Goal: Information Seeking & Learning: Learn about a topic

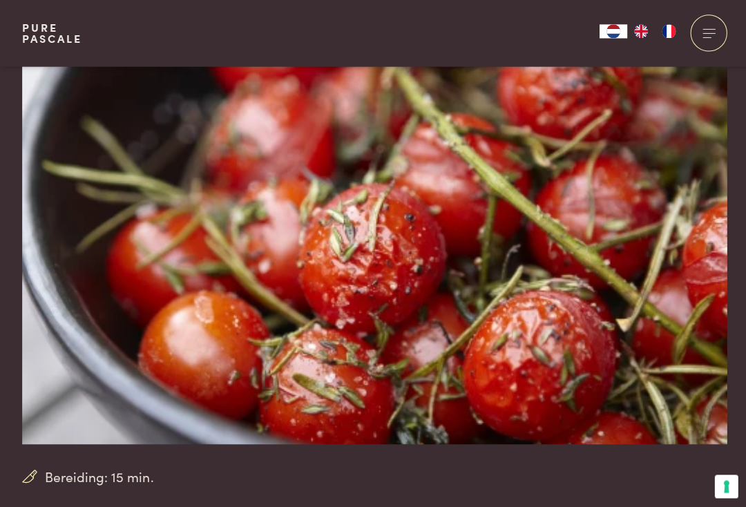
scroll to position [18, 0]
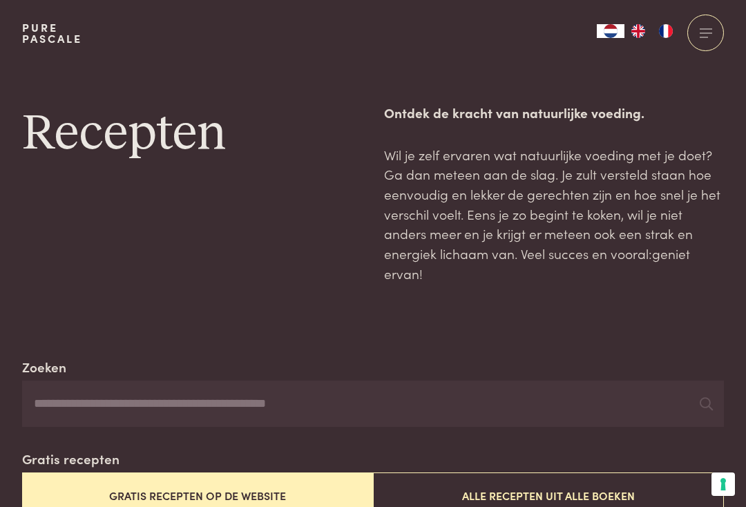
click at [205, 399] on input "Zoeken" at bounding box center [373, 404] width 702 height 47
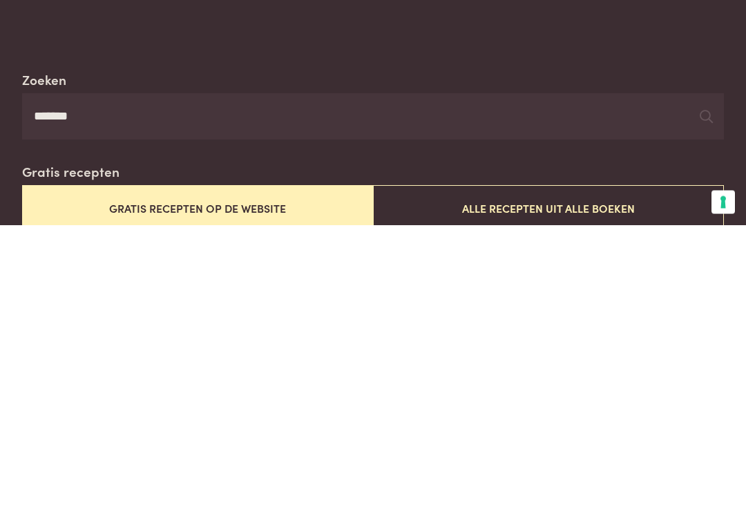
click at [567, 468] on button "Alle recepten uit alle boeken" at bounding box center [548, 491] width 351 height 46
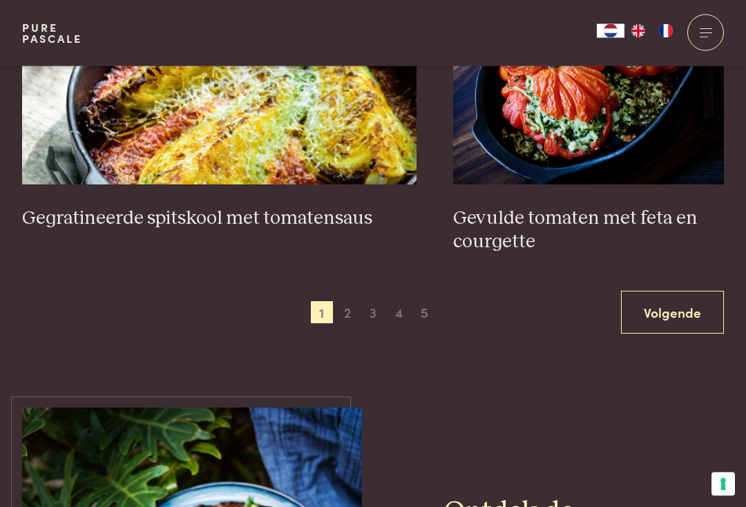
scroll to position [2568, 0]
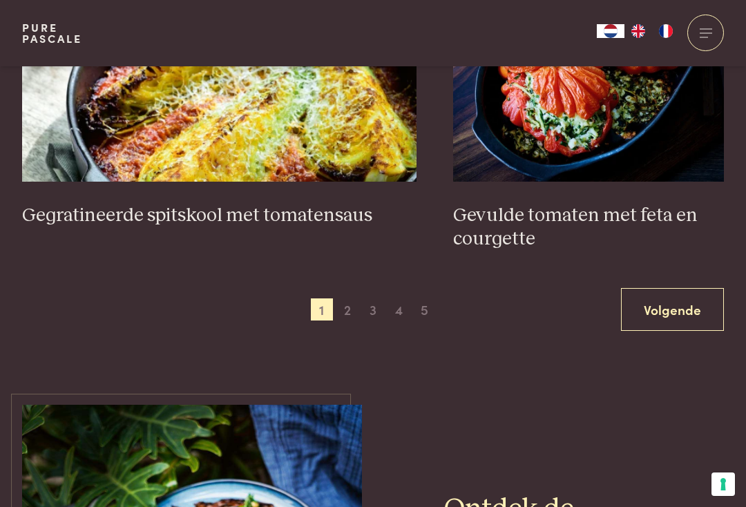
click at [346, 301] on span "2" at bounding box center [348, 310] width 22 height 22
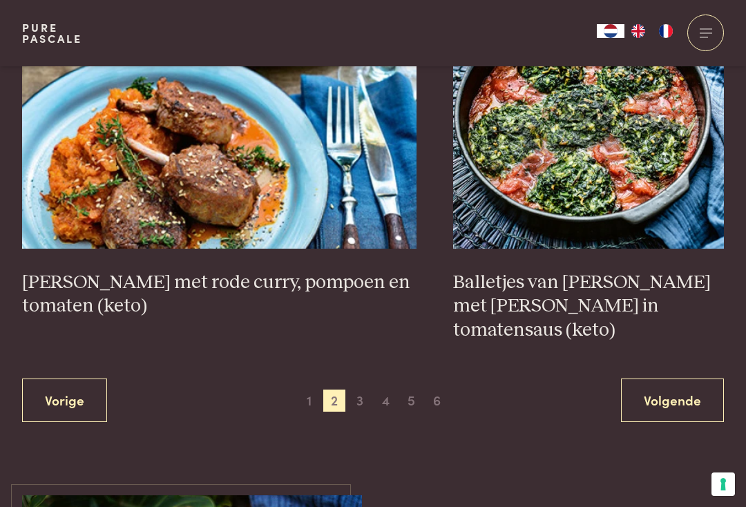
click at [362, 390] on span "3" at bounding box center [360, 401] width 22 height 22
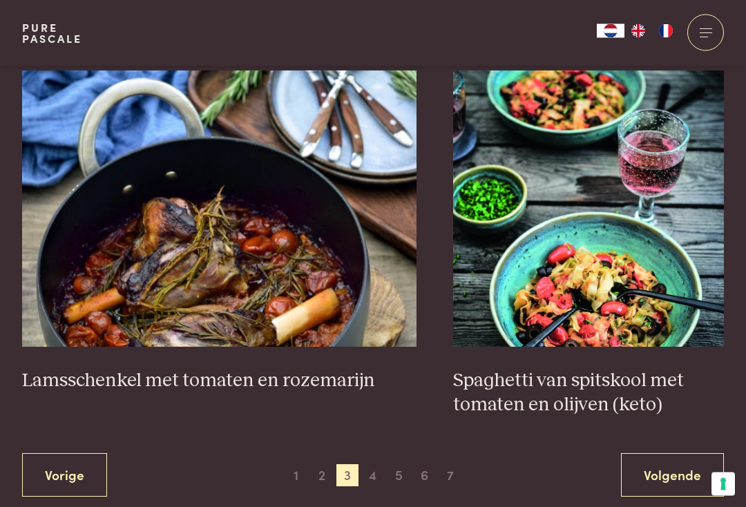
scroll to position [2426, 0]
click at [373, 467] on span "4" at bounding box center [373, 475] width 22 height 22
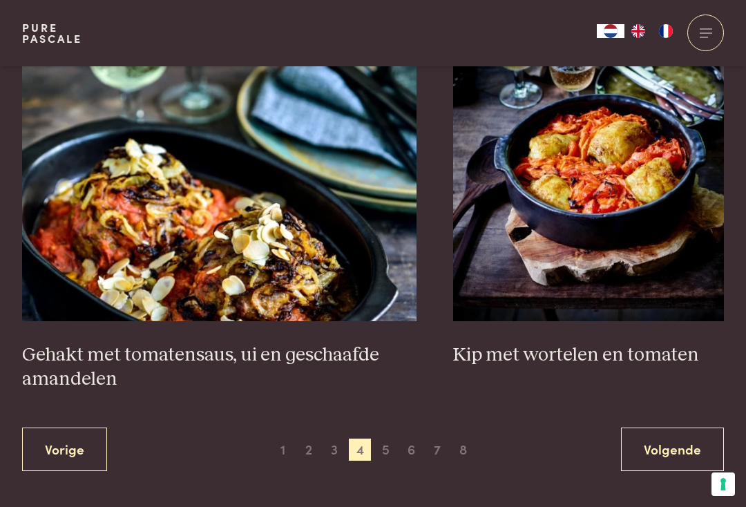
scroll to position [2503, 0]
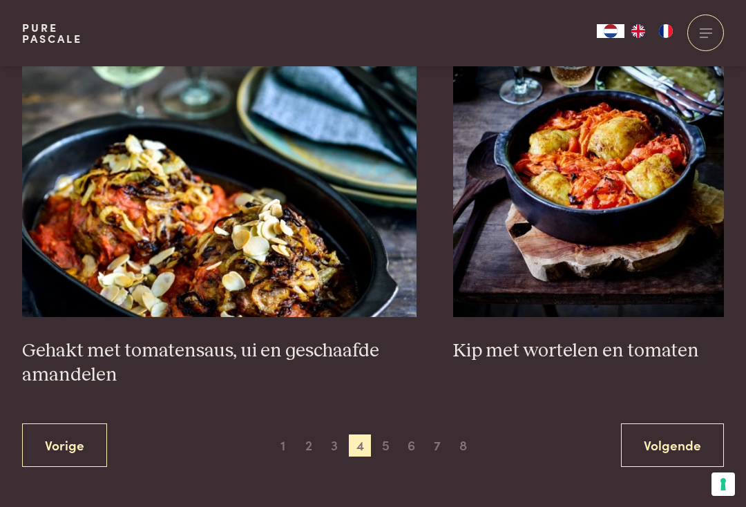
click at [384, 435] on span "5" at bounding box center [386, 446] width 22 height 22
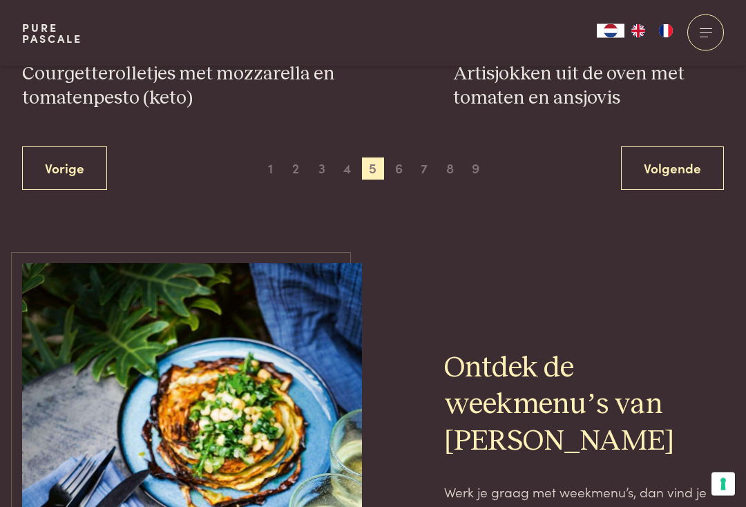
scroll to position [2692, 0]
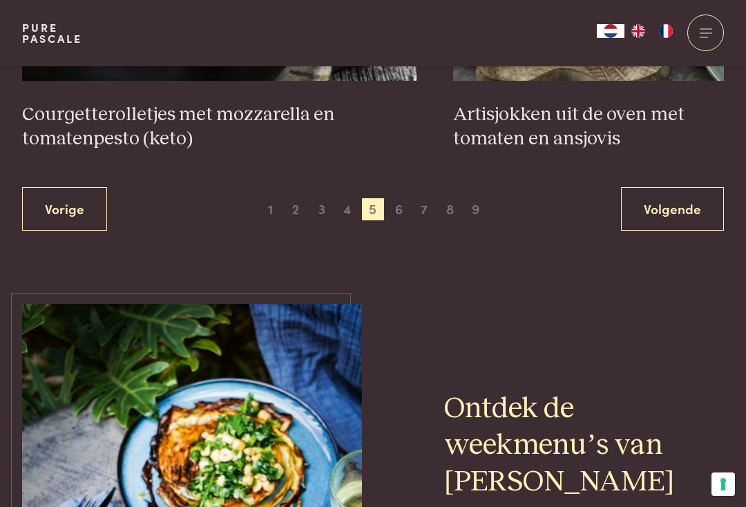
click at [399, 200] on span "6" at bounding box center [399, 209] width 22 height 22
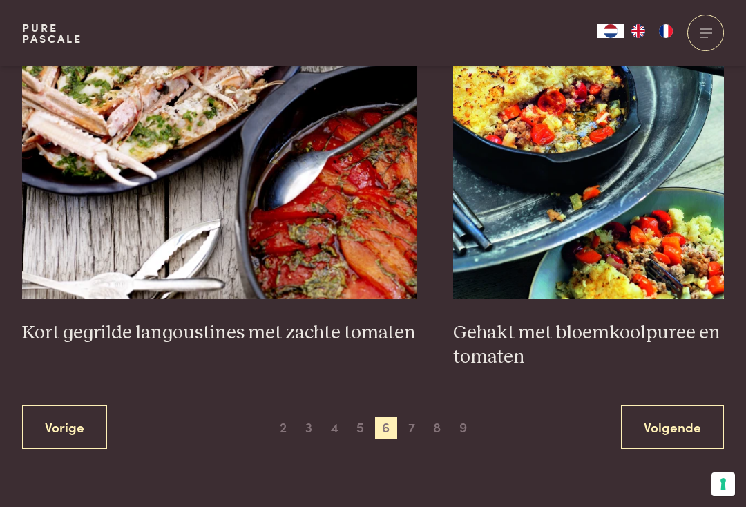
scroll to position [2546, 0]
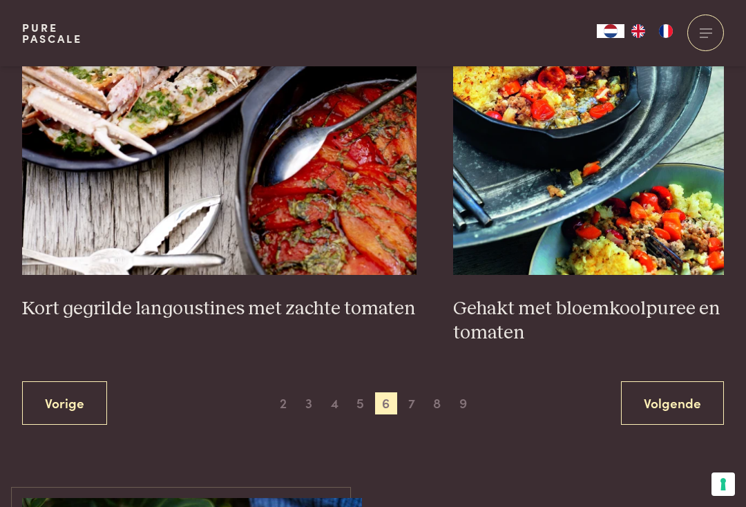
click at [407, 393] on span "7" at bounding box center [412, 404] width 22 height 22
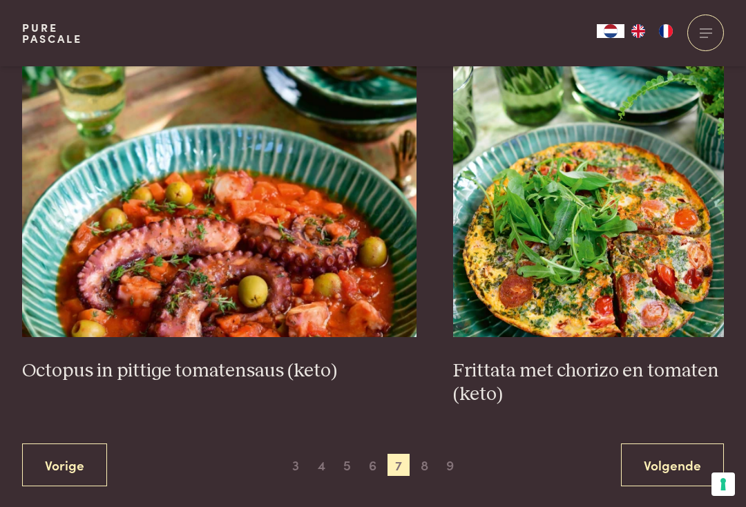
click at [424, 460] on span "8" at bounding box center [424, 465] width 22 height 22
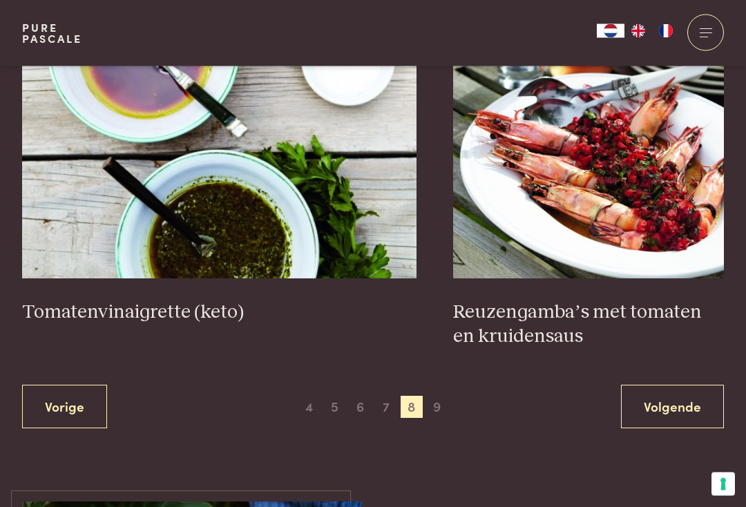
scroll to position [2571, 0]
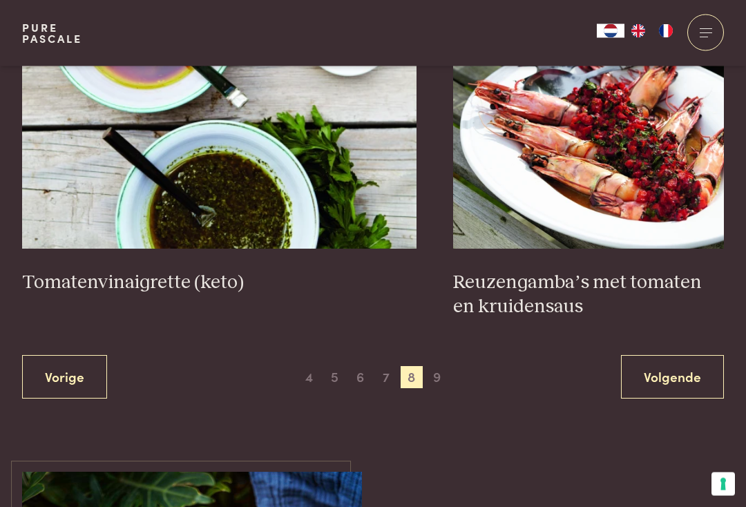
click at [442, 367] on span "9" at bounding box center [437, 378] width 22 height 22
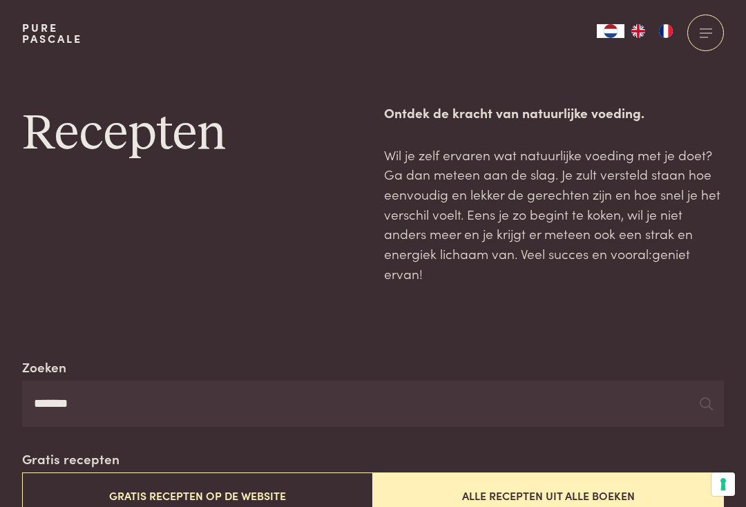
click at [128, 404] on input "*******" at bounding box center [373, 404] width 702 height 47
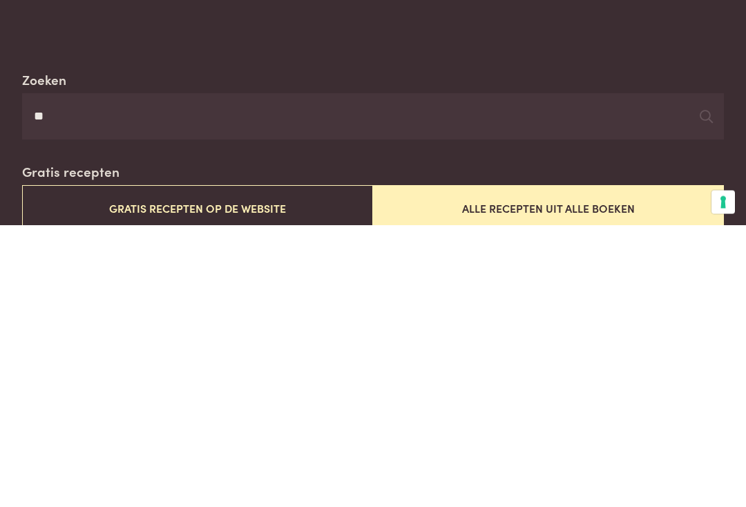
type input "*"
type input "**********"
click at [586, 468] on button "Alle recepten uit alle boeken" at bounding box center [548, 491] width 351 height 46
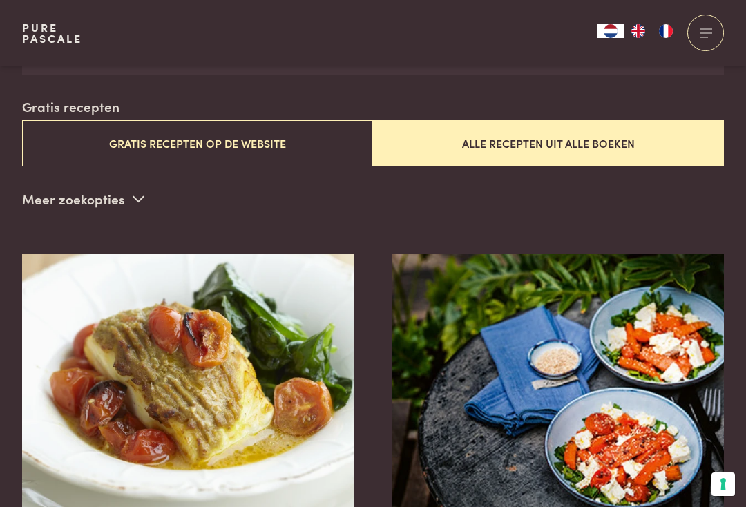
scroll to position [353, 0]
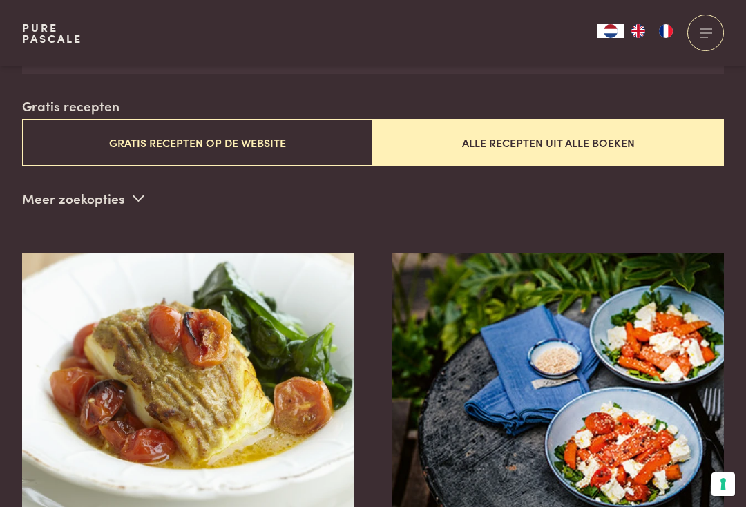
click at [536, 153] on button "Alle recepten uit alle boeken" at bounding box center [548, 143] width 351 height 46
click at [549, 142] on button "Alle recepten uit alle boeken" at bounding box center [548, 143] width 351 height 46
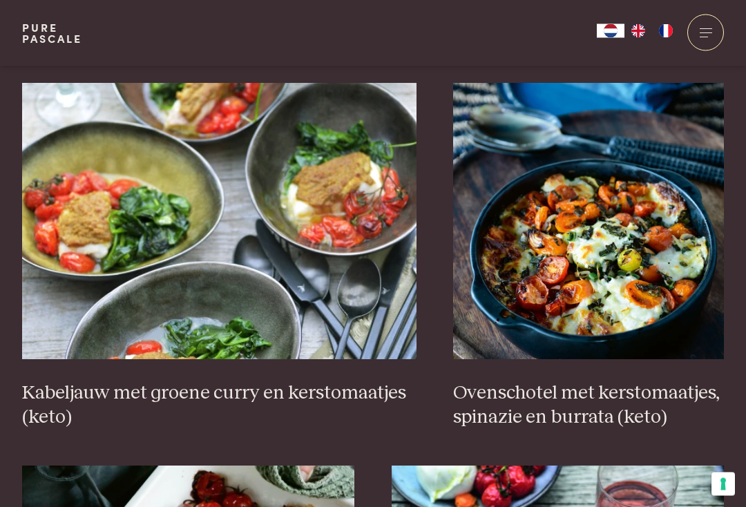
scroll to position [1330, 0]
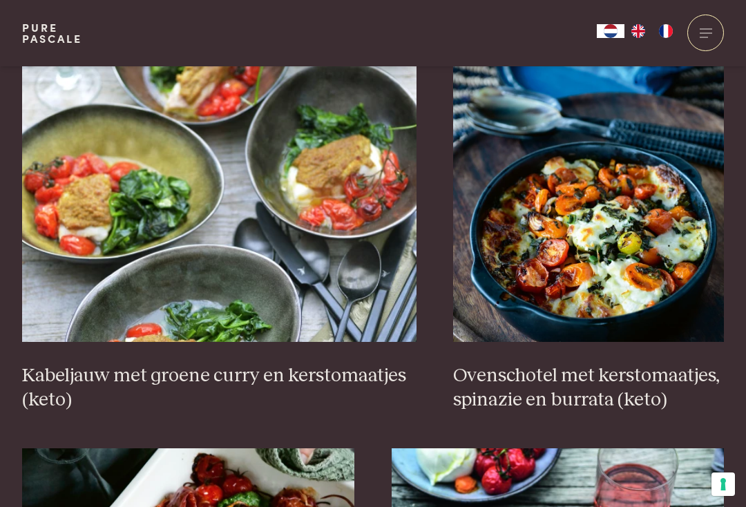
click at [721, 297] on img at bounding box center [588, 204] width 271 height 276
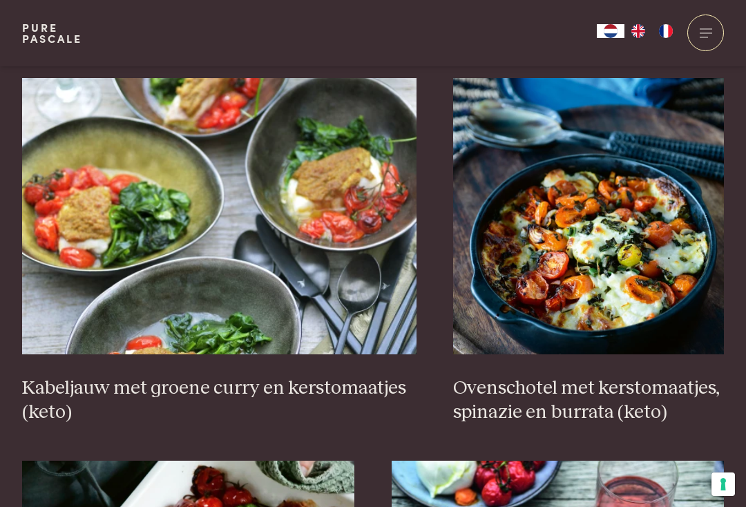
scroll to position [1317, 0]
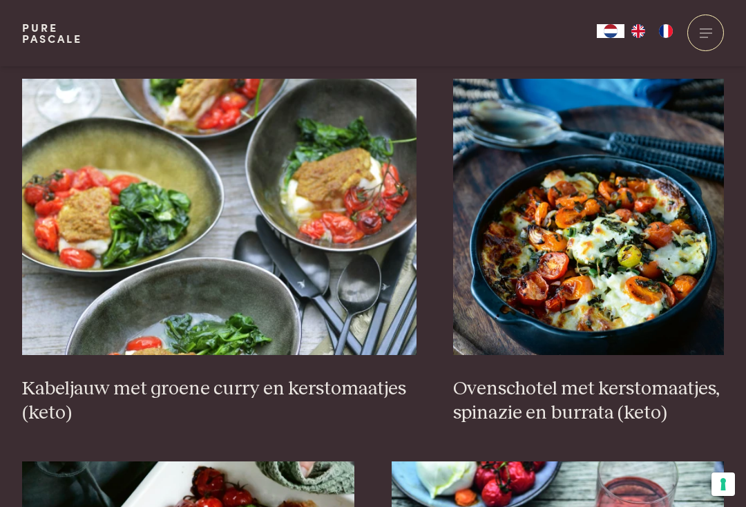
click at [644, 272] on img at bounding box center [588, 217] width 271 height 276
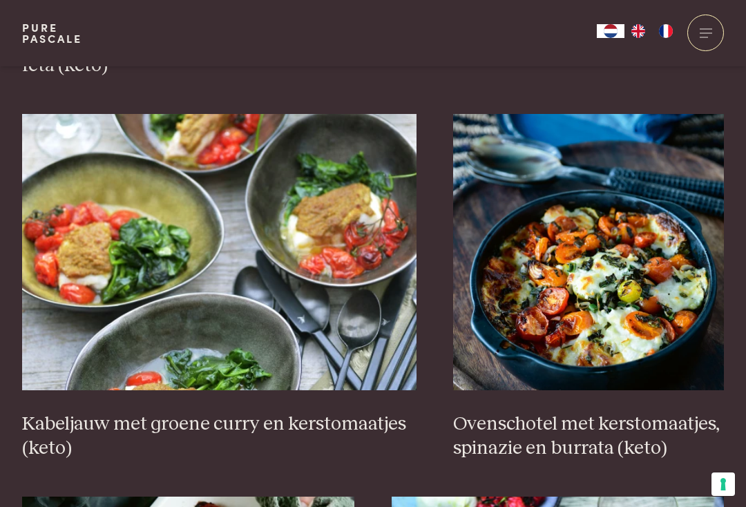
scroll to position [1280, 0]
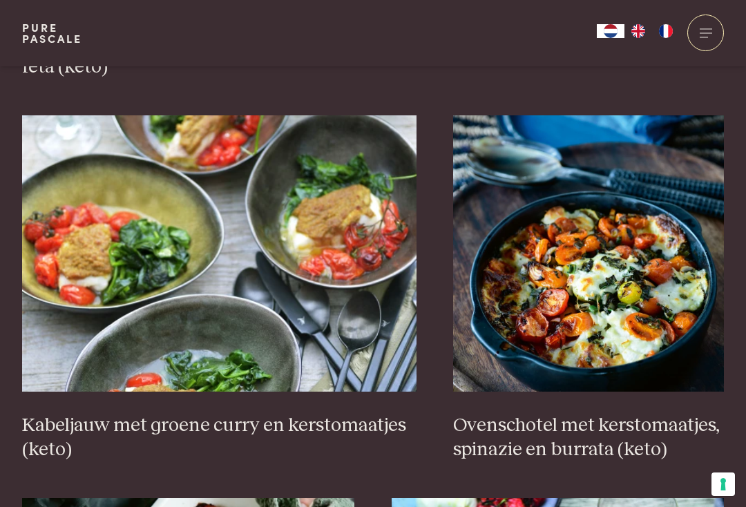
click at [626, 340] on img at bounding box center [588, 253] width 271 height 276
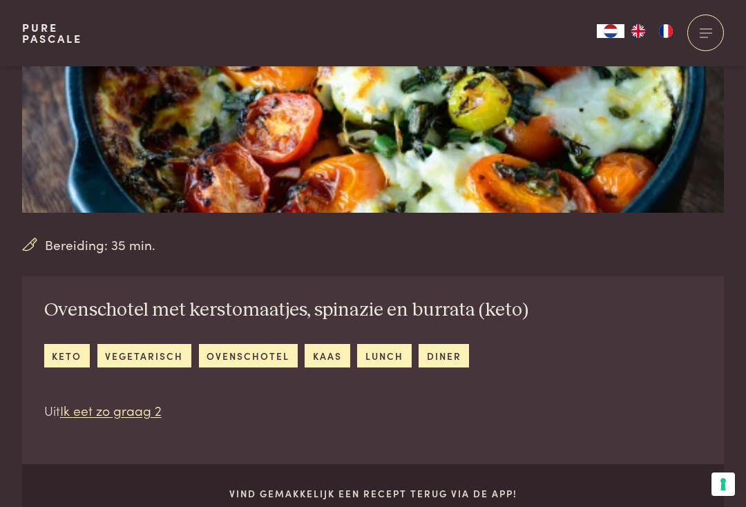
scroll to position [248, 0]
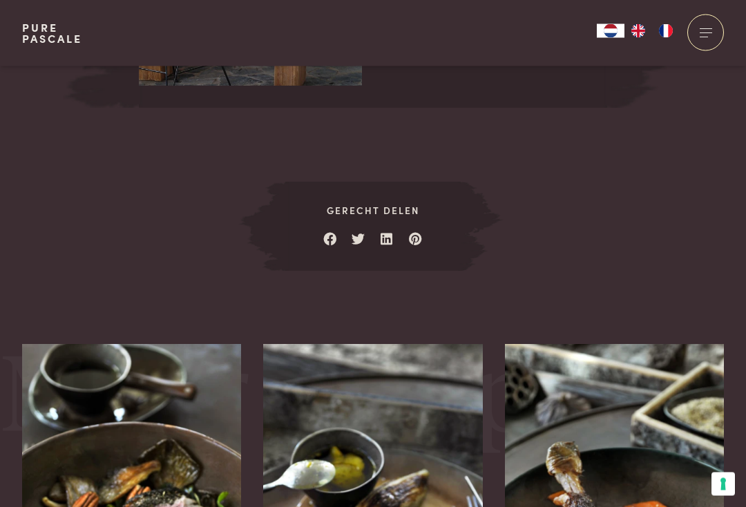
scroll to position [1964, 0]
